Goal: Transaction & Acquisition: Obtain resource

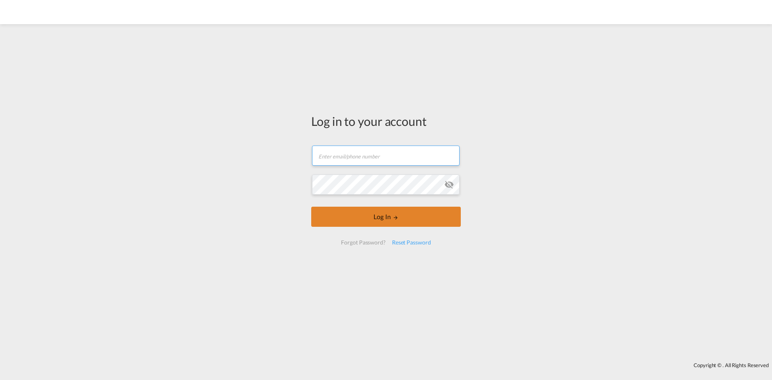
type input "[EMAIL_ADDRESS][PERSON_NAME][DOMAIN_NAME]"
click at [388, 222] on button "Log In" at bounding box center [386, 217] width 150 height 20
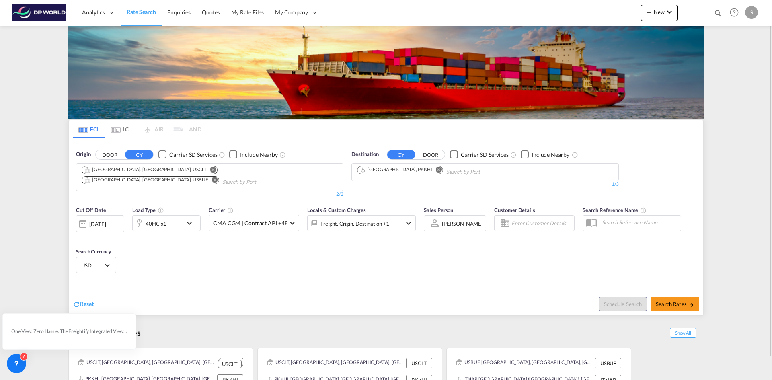
click at [205, 169] on button "Remove" at bounding box center [211, 170] width 12 height 8
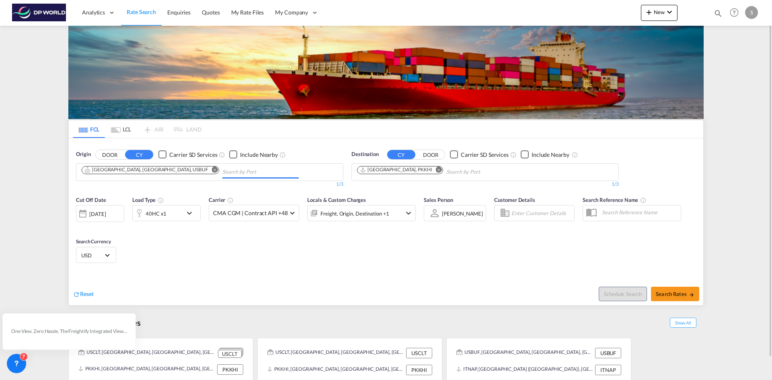
click at [212, 170] on md-icon "Remove" at bounding box center [215, 169] width 6 height 6
click at [170, 175] on body "Analytics Dashboard Rate Search Enquiries Quotes My Rate Files My Company" at bounding box center [386, 190] width 772 height 380
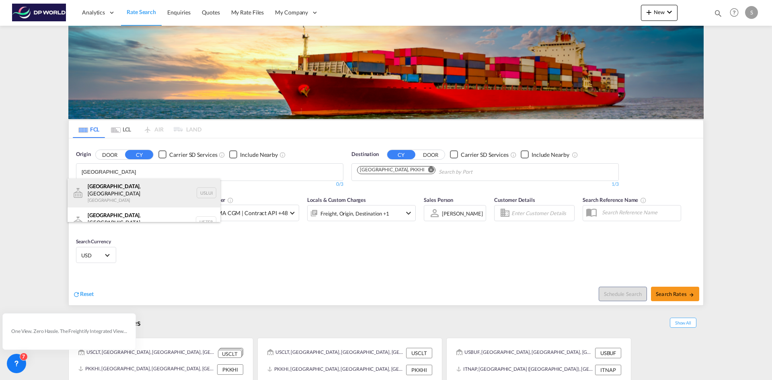
type input "[GEOGRAPHIC_DATA]"
click at [160, 188] on div "[GEOGRAPHIC_DATA] , [GEOGRAPHIC_DATA] [GEOGRAPHIC_DATA] USLUI" at bounding box center [144, 193] width 153 height 29
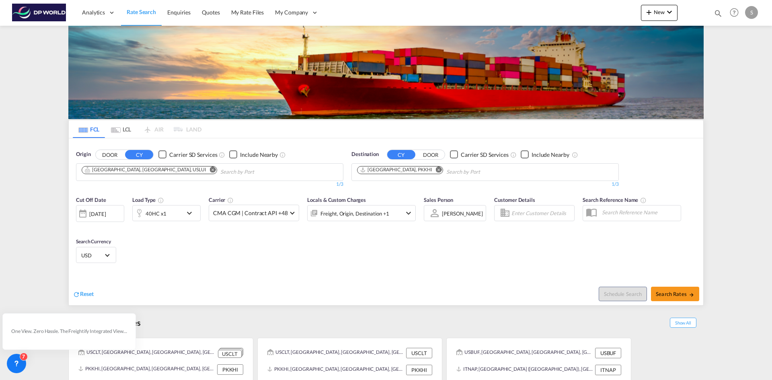
click at [436, 170] on md-icon "Remove" at bounding box center [439, 169] width 6 height 6
click at [406, 170] on input "Chips input." at bounding box center [395, 172] width 76 height 13
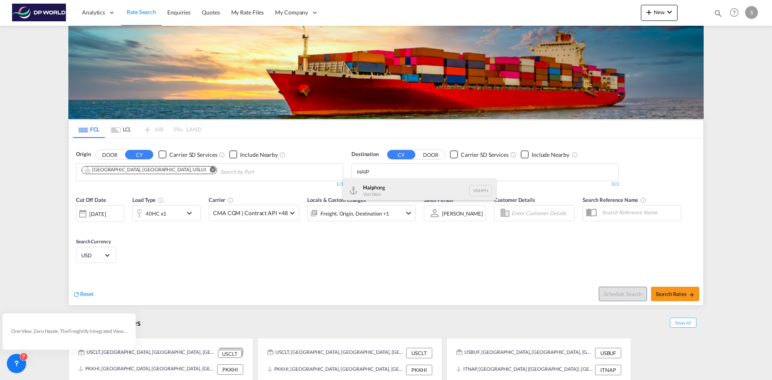
type input "HAIP"
click at [416, 192] on div "Haip hong Viet Nam VNHPH" at bounding box center [419, 191] width 153 height 24
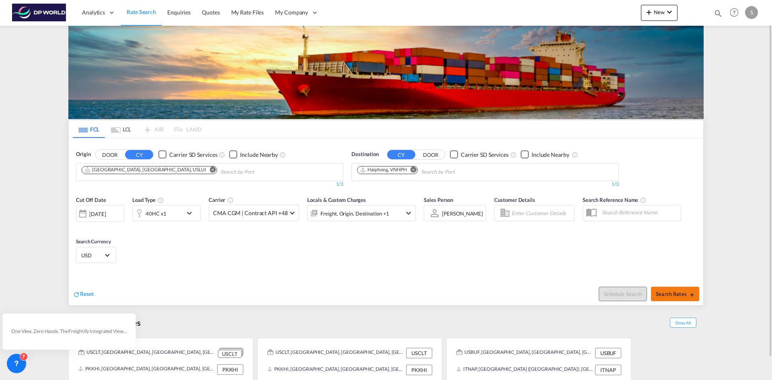
click at [663, 297] on span "Search Rates" at bounding box center [675, 294] width 39 height 6
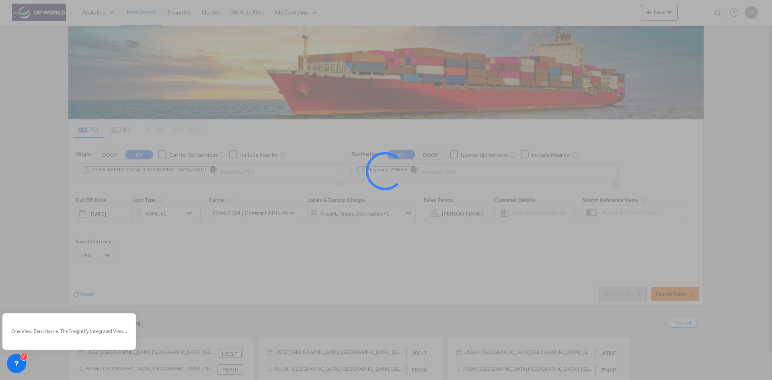
type input "USLUI to VNHPH / [DATE]"
